Goal: Obtain resource: Obtain resource

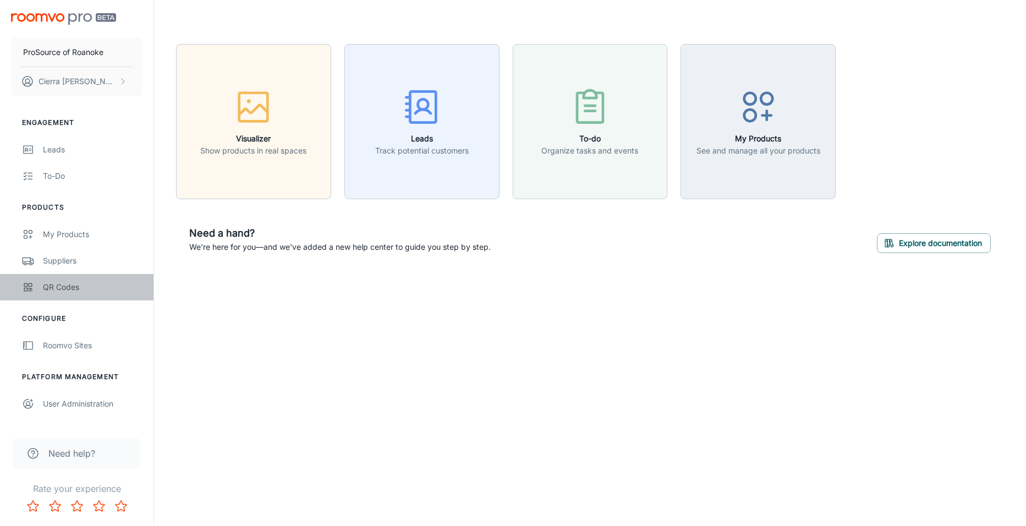
click at [60, 291] on div "QR Codes" at bounding box center [93, 287] width 100 height 12
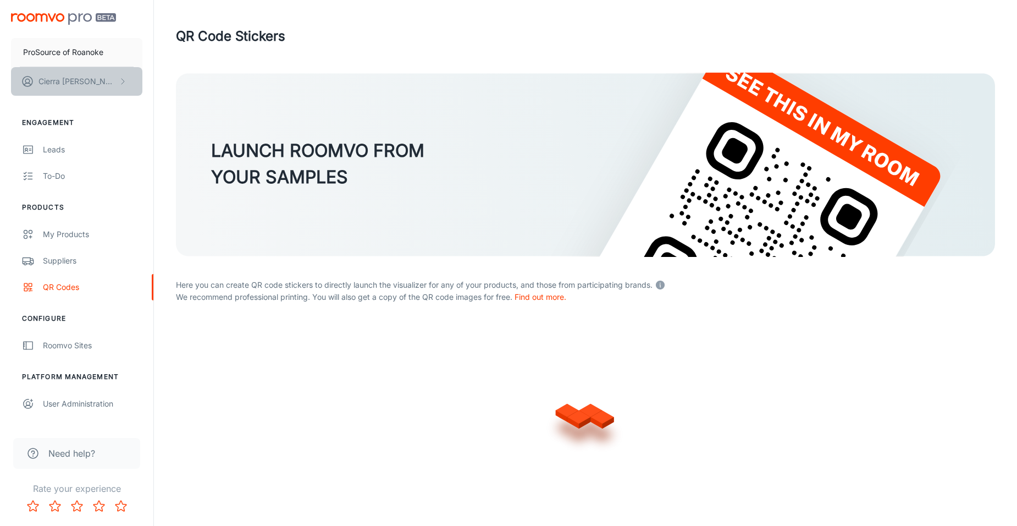
click at [69, 78] on p "[PERSON_NAME]" at bounding box center [77, 81] width 78 height 12
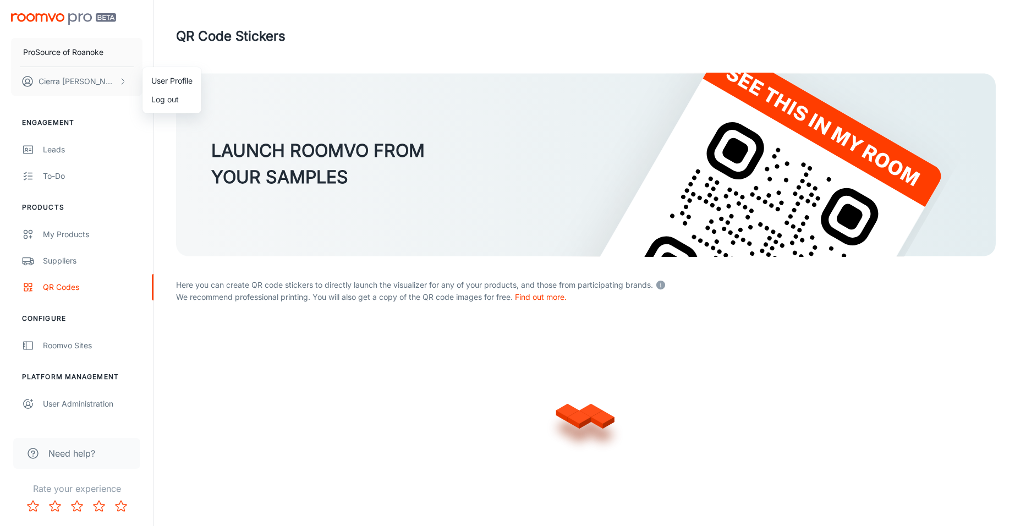
click at [124, 85] on div at bounding box center [513, 263] width 1026 height 526
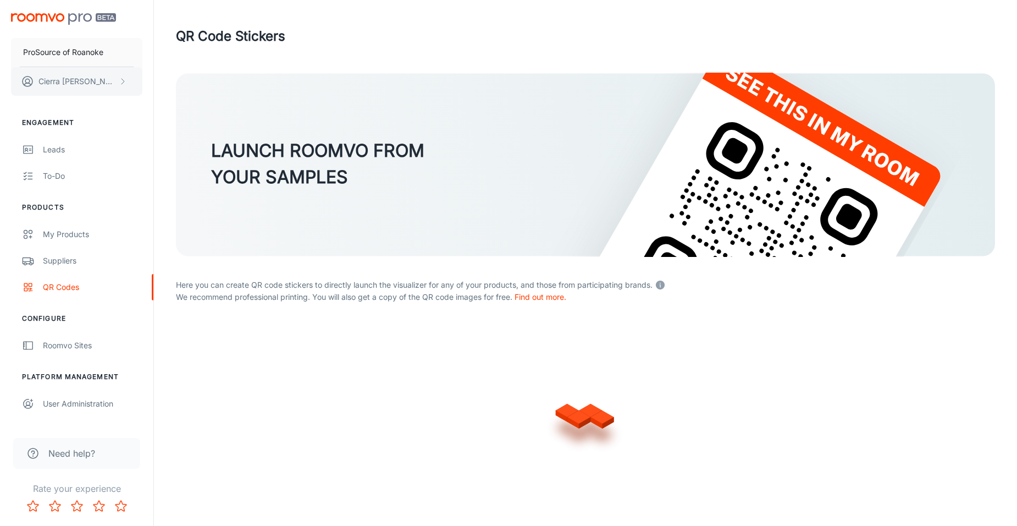
click at [126, 83] on icon "scrollable content" at bounding box center [122, 81] width 9 height 9
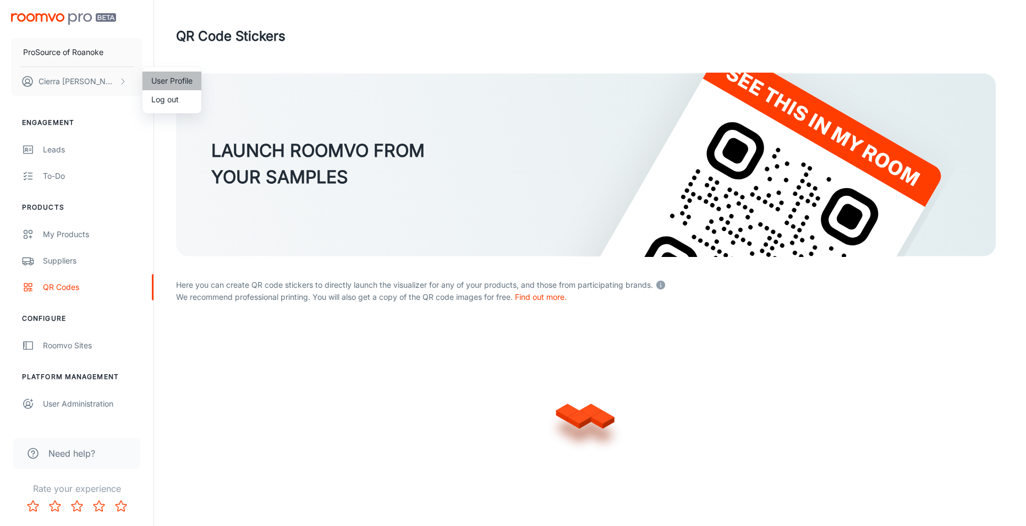
click at [167, 75] on li "User Profile" at bounding box center [171, 80] width 59 height 19
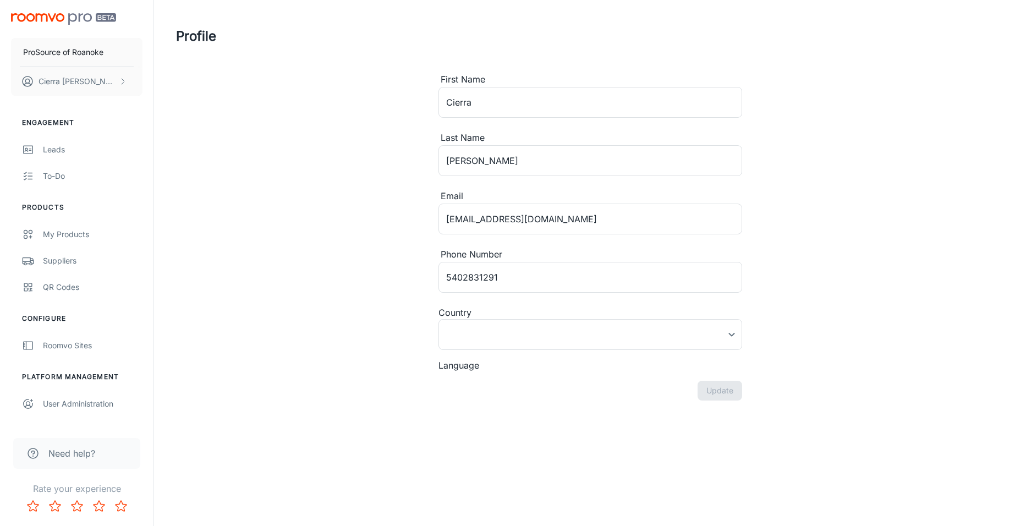
type input "[GEOGRAPHIC_DATA]"
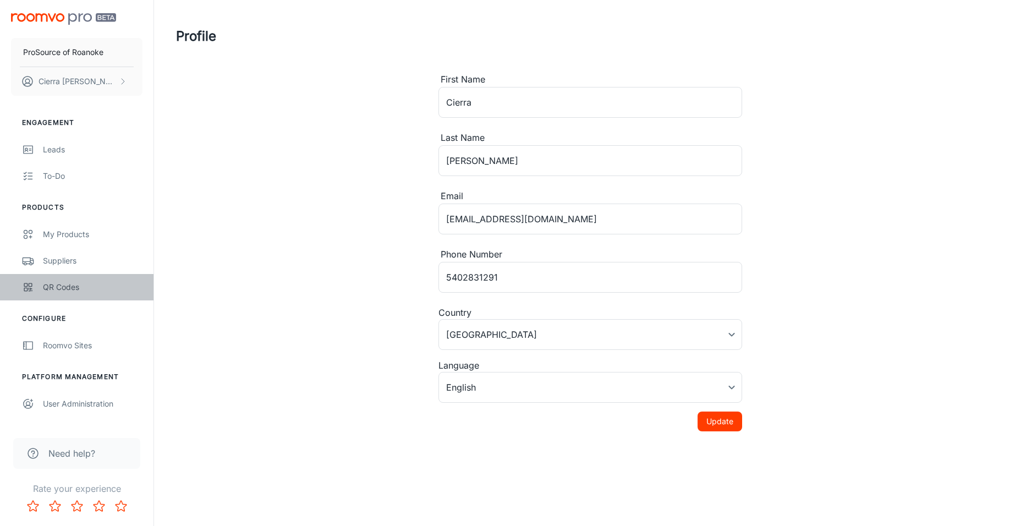
click at [107, 297] on link "QR Codes" at bounding box center [76, 287] width 153 height 26
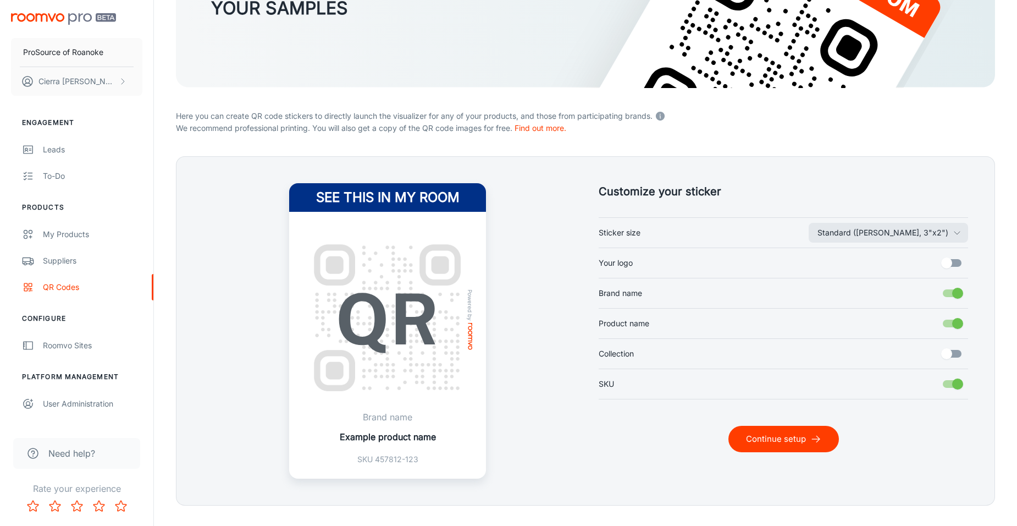
scroll to position [192, 0]
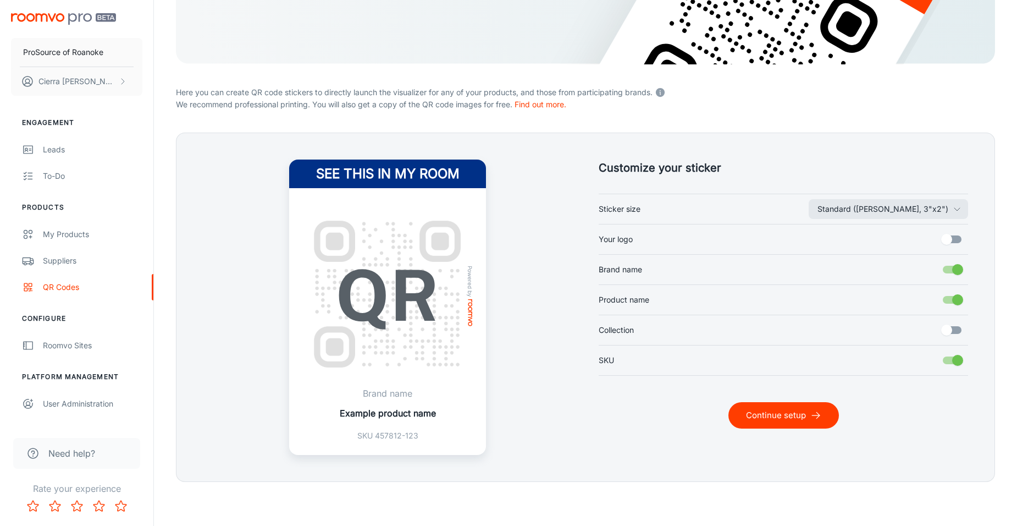
click at [749, 422] on button "Continue setup" at bounding box center [784, 415] width 111 height 26
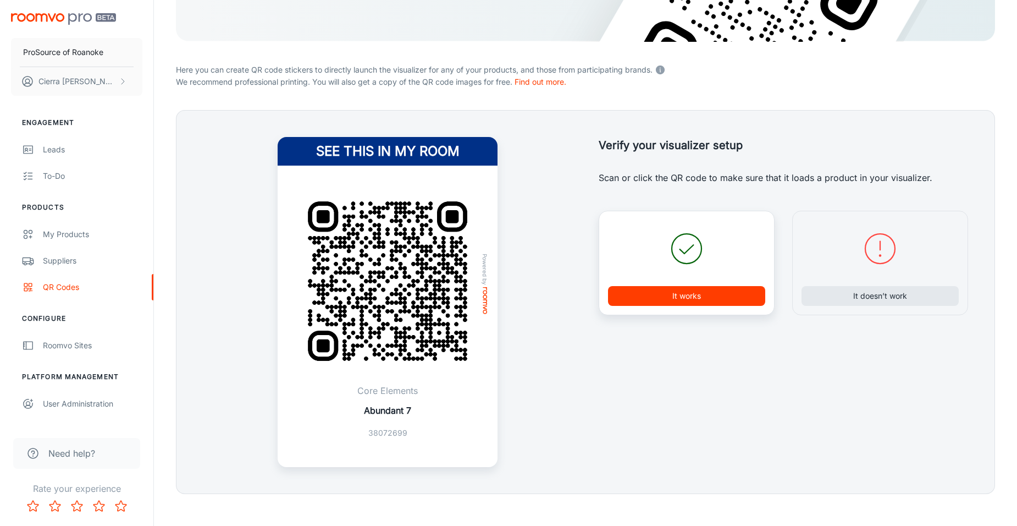
scroll to position [227, 0]
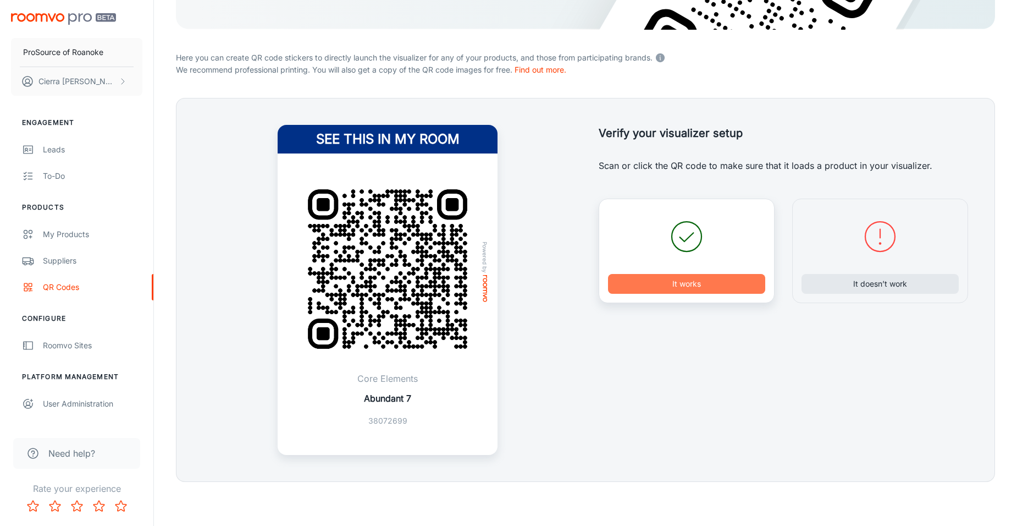
click at [667, 290] on button "It works" at bounding box center [686, 284] width 157 height 20
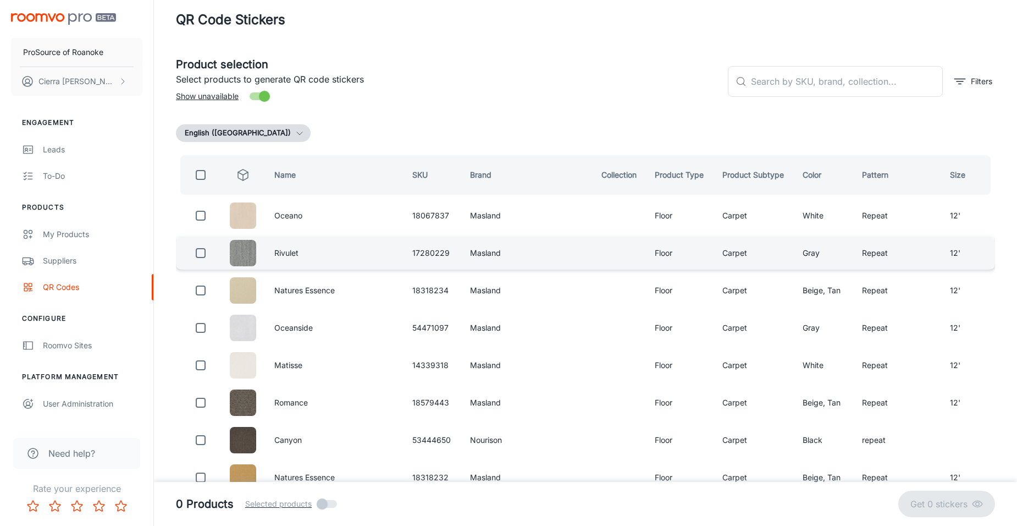
scroll to position [0, 0]
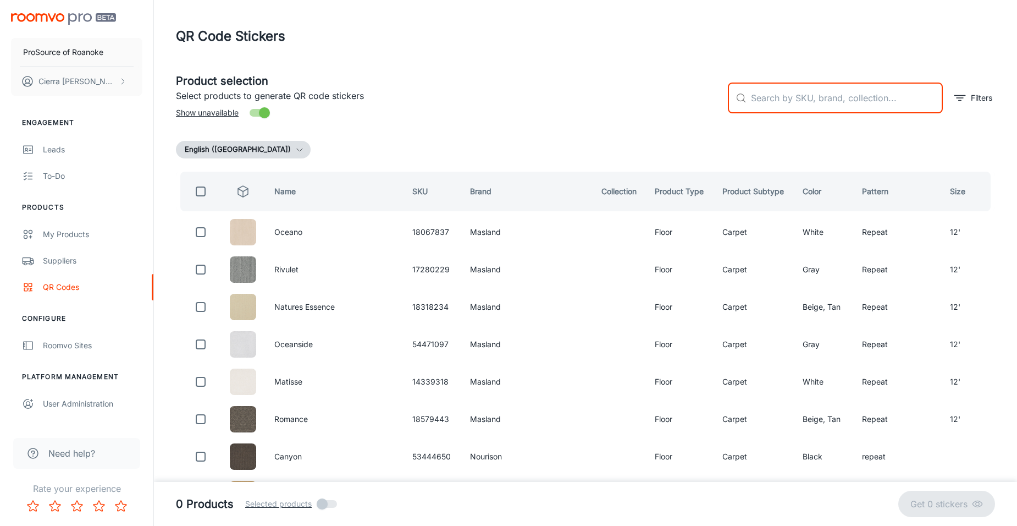
click at [825, 102] on input "text" at bounding box center [847, 97] width 192 height 31
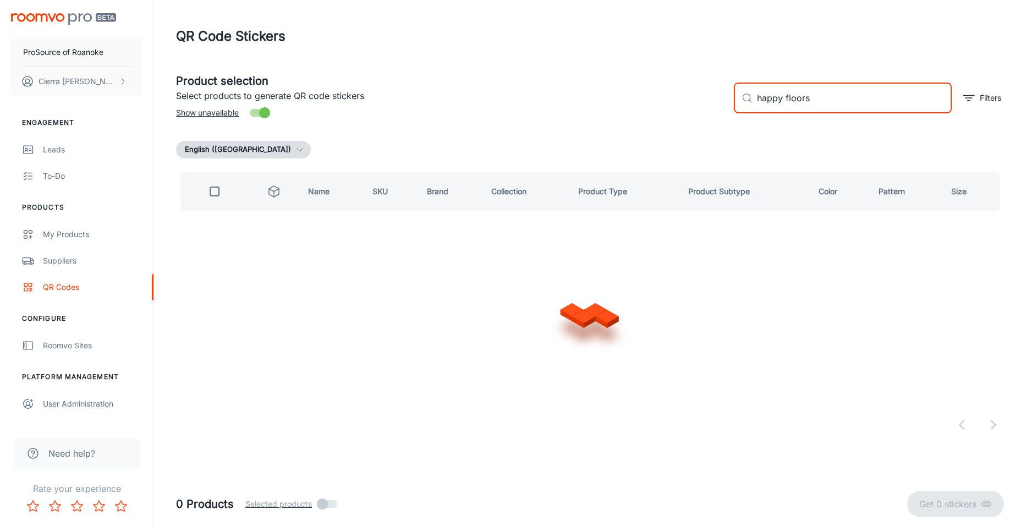
type input "happy floors"
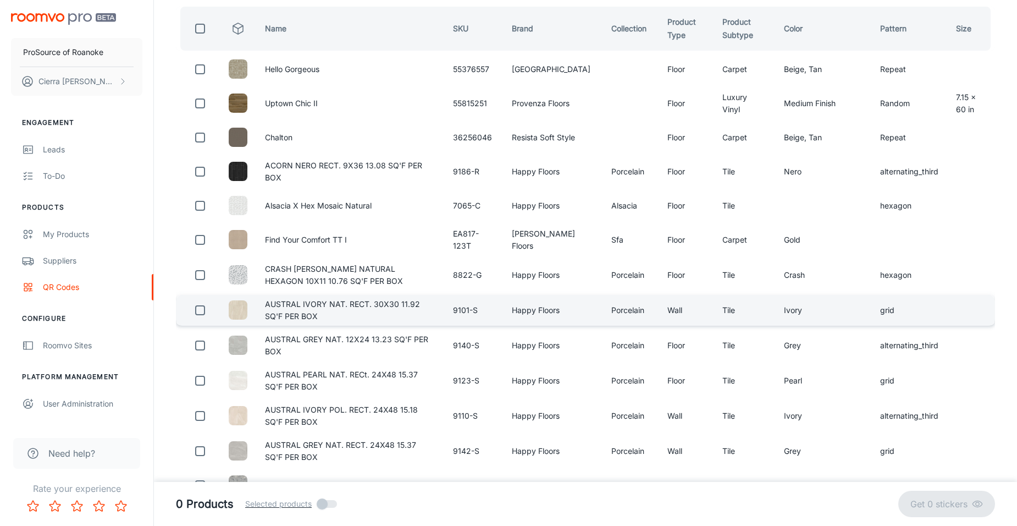
scroll to position [220, 0]
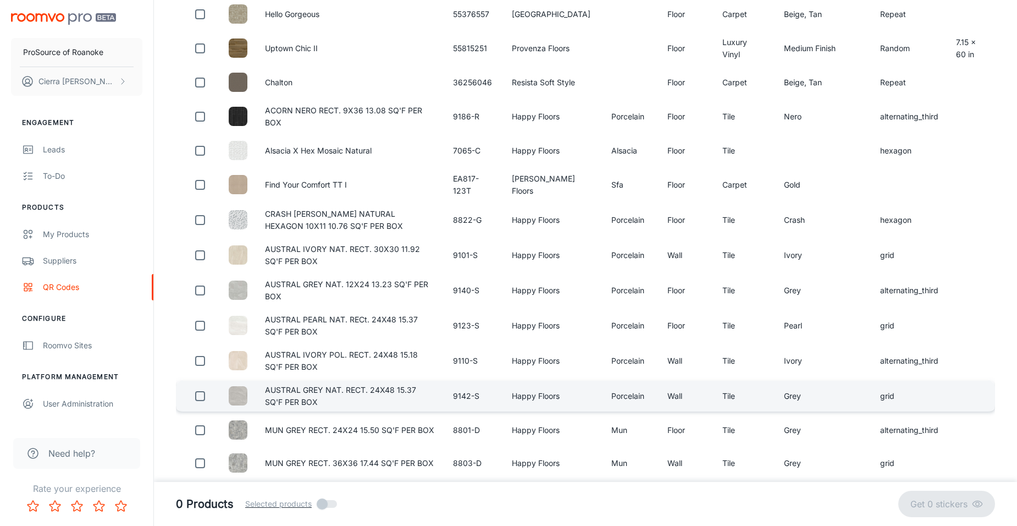
click at [396, 392] on td "AUSTRAL GREY NAT. RECT. 24X48 15.37 SQ'F PER BOX" at bounding box center [350, 396] width 188 height 31
drag, startPoint x: 341, startPoint y: 392, endPoint x: 306, endPoint y: 388, distance: 35.5
click at [306, 388] on td "AUSTRAL GREY NAT. RECT. 24X48 15.37 SQ'F PER BOX" at bounding box center [350, 396] width 188 height 31
drag, startPoint x: 306, startPoint y: 388, endPoint x: 207, endPoint y: 390, distance: 99.6
click at [207, 390] on input "checkbox" at bounding box center [200, 396] width 22 height 22
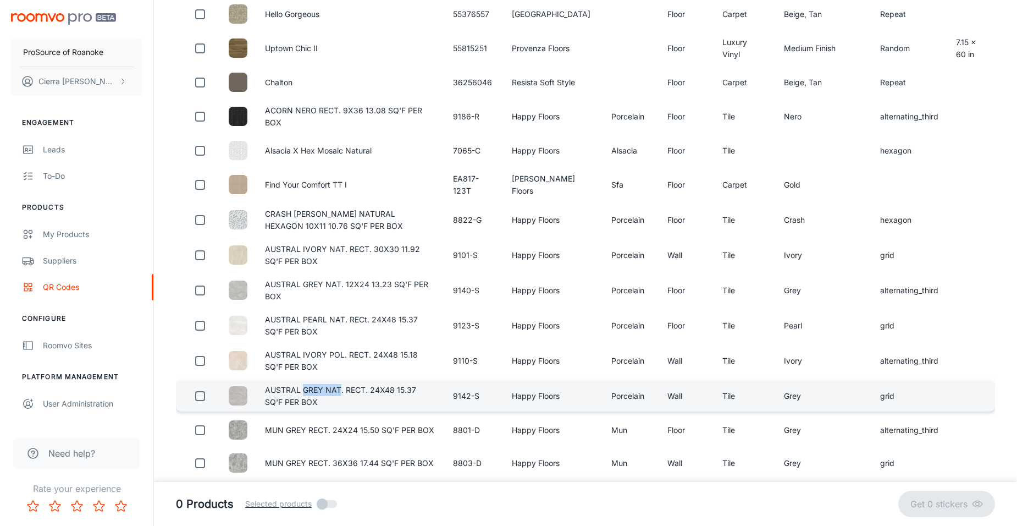
checkbox input "true"
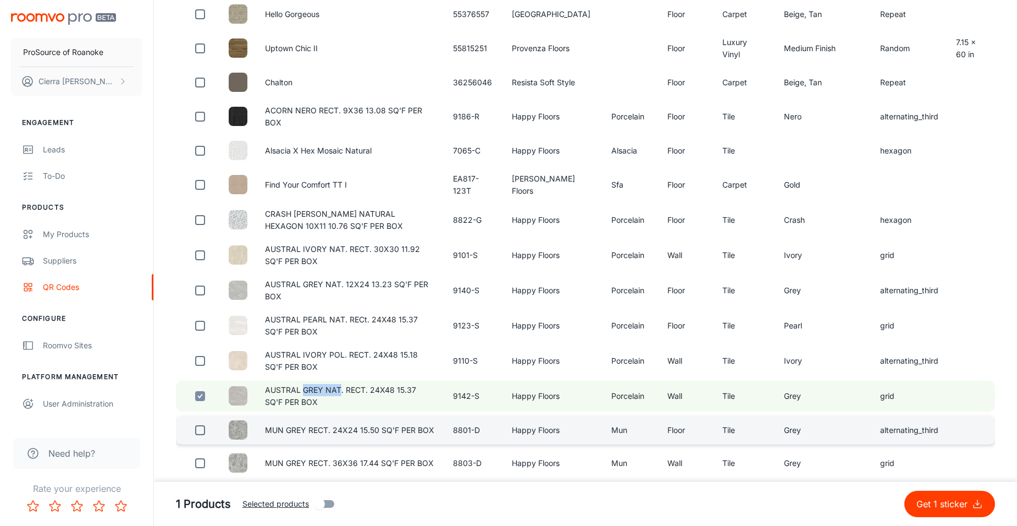
click at [199, 420] on input "checkbox" at bounding box center [200, 430] width 22 height 22
checkbox input "true"
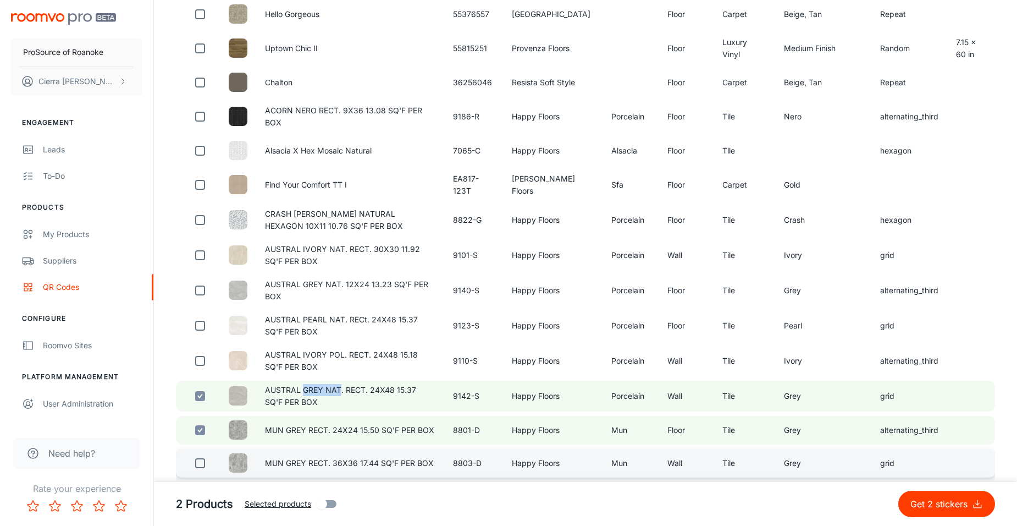
click at [202, 452] on input "checkbox" at bounding box center [200, 463] width 22 height 22
checkbox input "true"
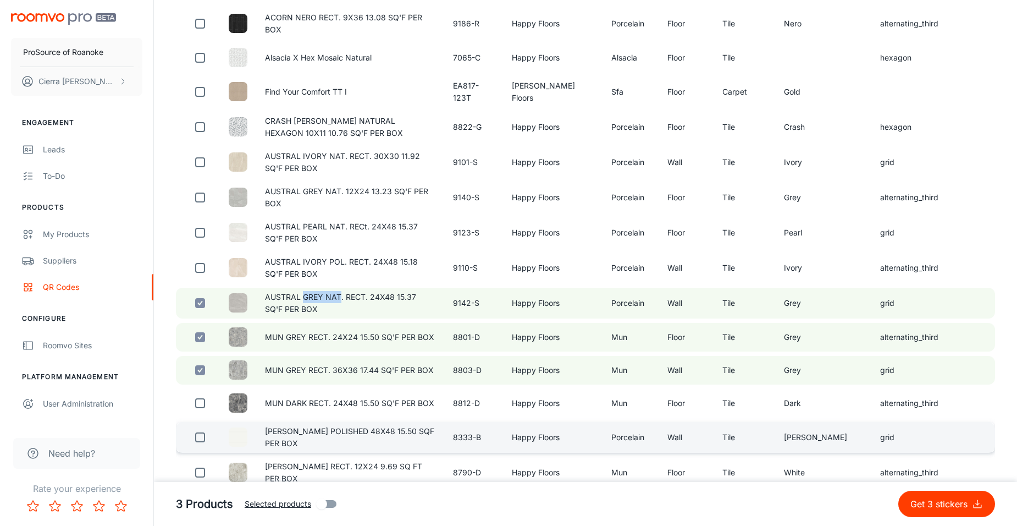
scroll to position [330, 0]
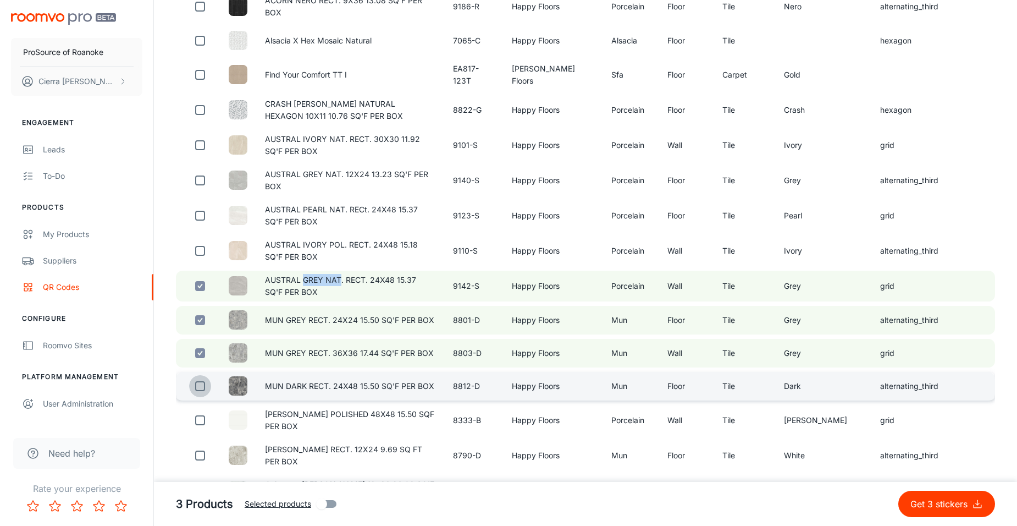
click at [198, 383] on input "checkbox" at bounding box center [200, 386] width 22 height 22
checkbox input "true"
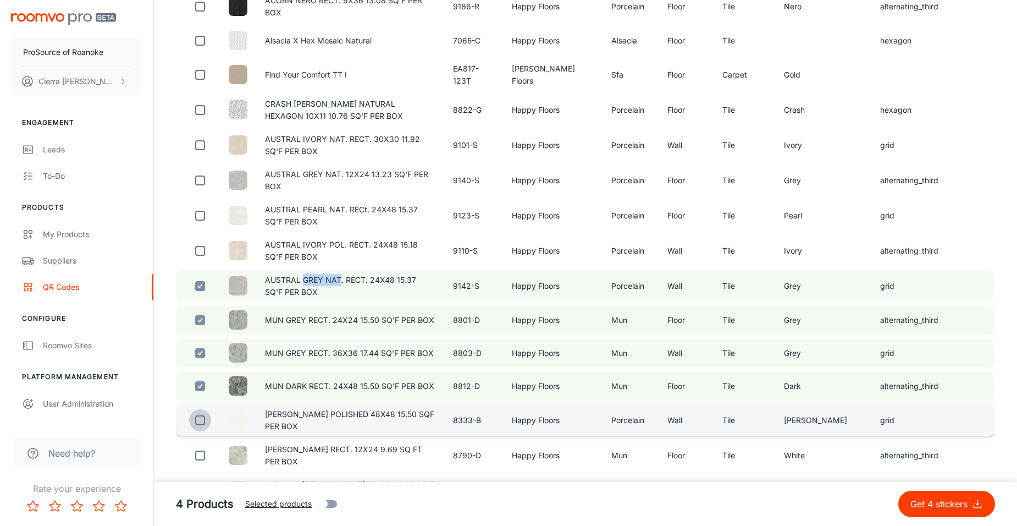
click at [199, 409] on input "checkbox" at bounding box center [200, 420] width 22 height 22
checkbox input "true"
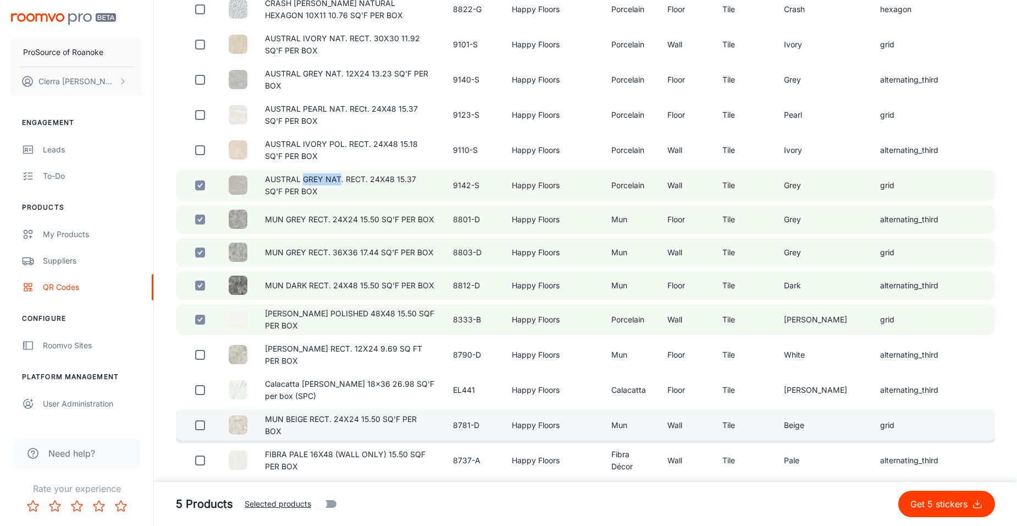
scroll to position [440, 0]
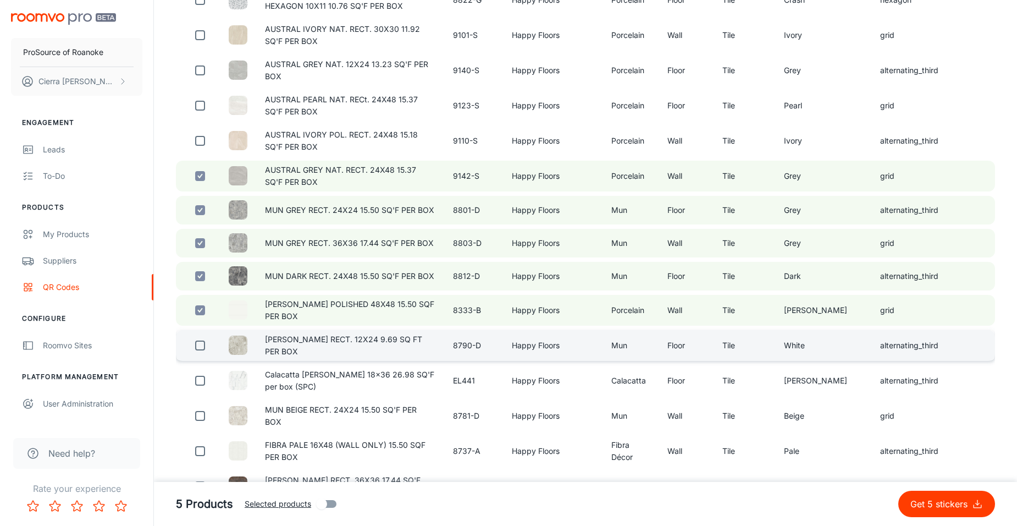
click at [211, 333] on td at bounding box center [198, 345] width 44 height 31
click at [196, 337] on input "checkbox" at bounding box center [200, 345] width 22 height 22
checkbox input "true"
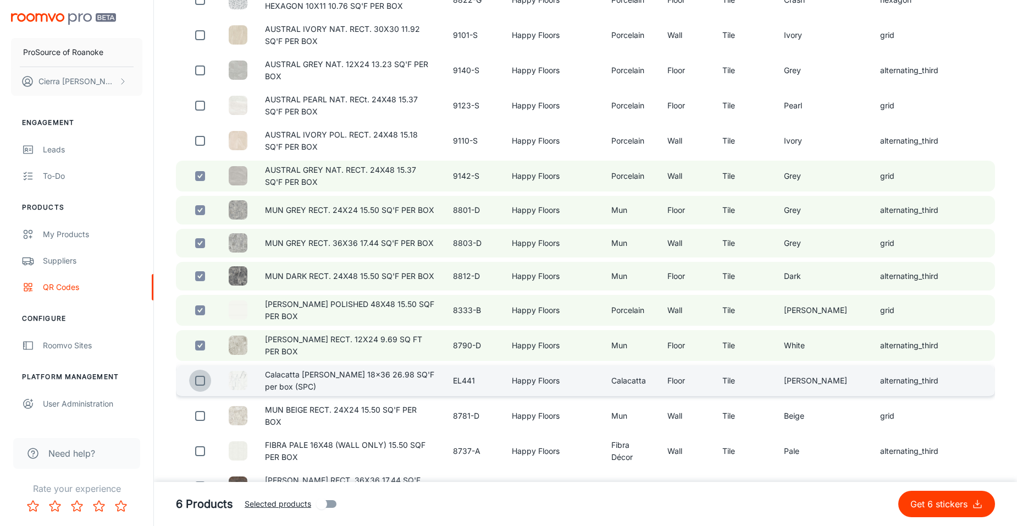
click at [198, 370] on input "checkbox" at bounding box center [200, 381] width 22 height 22
checkbox input "true"
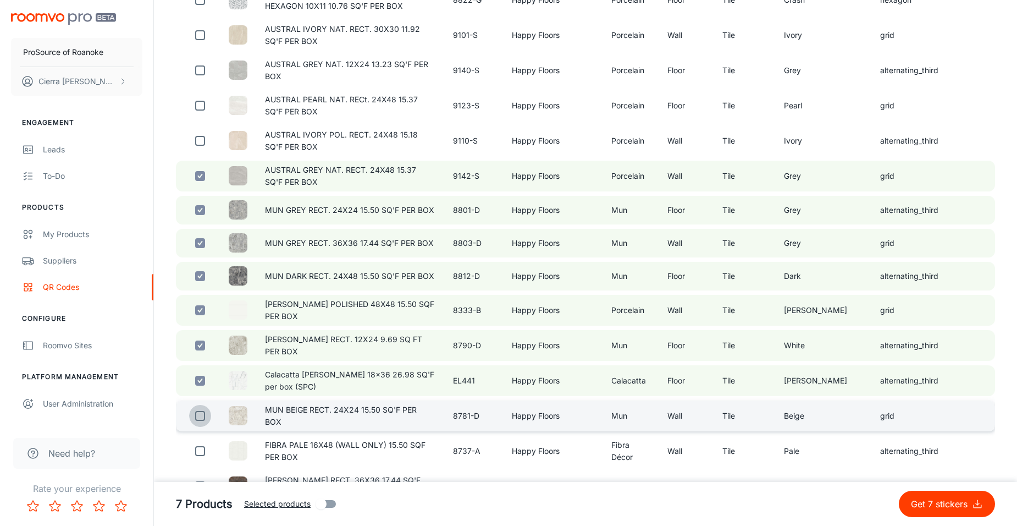
click at [210, 405] on input "checkbox" at bounding box center [200, 416] width 22 height 22
checkbox input "true"
click at [947, 502] on p "Get 8 stickers" at bounding box center [942, 503] width 62 height 13
checkbox input "false"
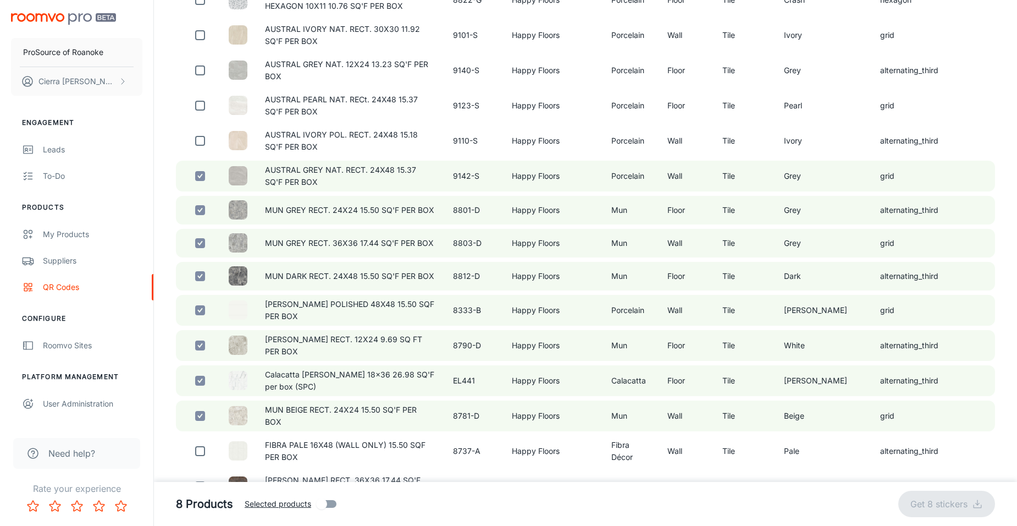
checkbox input "false"
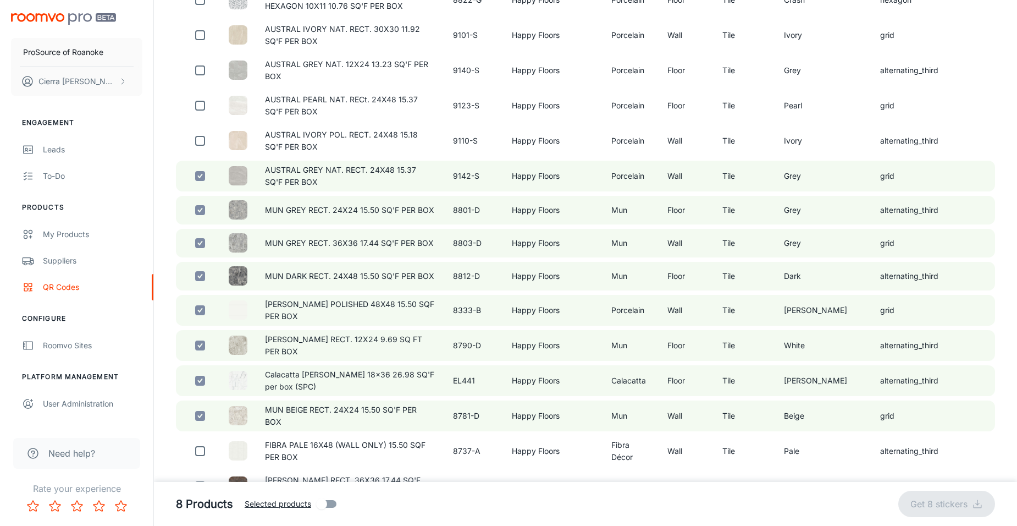
checkbox input "false"
